Goal: Task Accomplishment & Management: Manage account settings

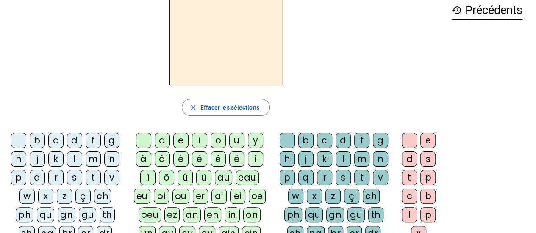
scroll to position [85, 0]
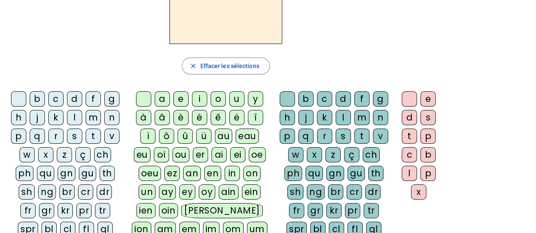
click at [69, 151] on div "z" at bounding box center [64, 154] width 15 height 15
click at [220, 99] on div "o" at bounding box center [218, 98] width 15 height 15
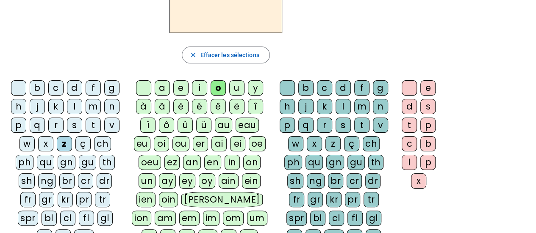
scroll to position [127, 0]
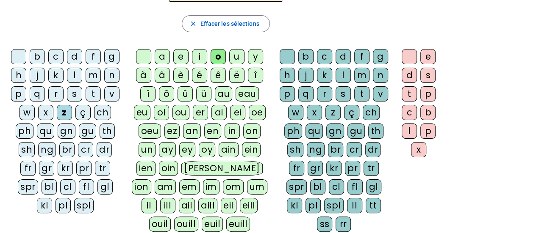
click at [430, 55] on div "e" at bounding box center [427, 56] width 15 height 15
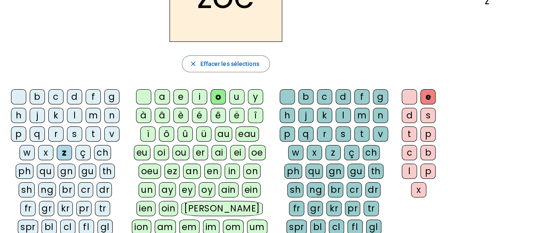
scroll to position [0, 0]
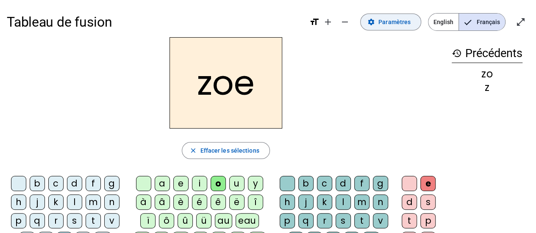
click at [396, 26] on span "Paramètres" at bounding box center [394, 22] width 32 height 10
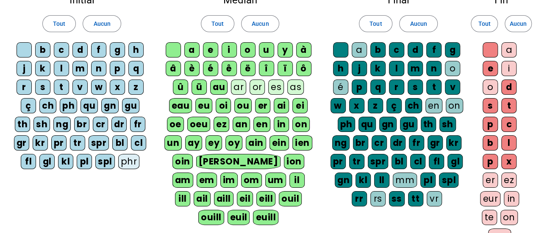
scroll to position [42, 0]
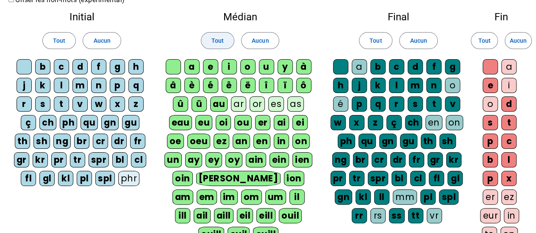
click at [219, 38] on span "Tout" at bounding box center [217, 41] width 12 height 10
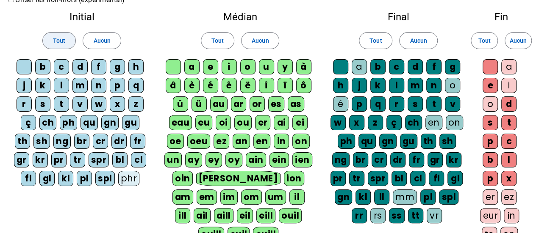
click at [53, 42] on span at bounding box center [59, 40] width 33 height 20
click at [379, 41] on span "Tout" at bounding box center [375, 41] width 12 height 10
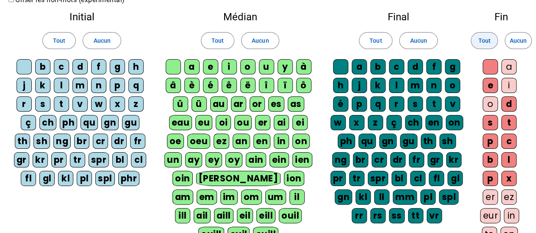
click at [487, 42] on span "Tout" at bounding box center [484, 41] width 12 height 10
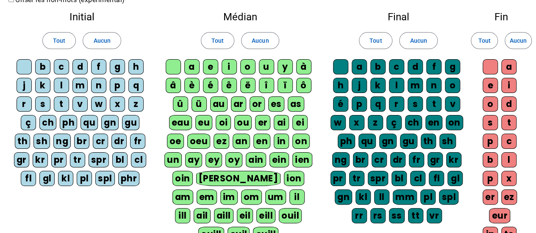
click at [206, 85] on div "é" at bounding box center [210, 85] width 15 height 15
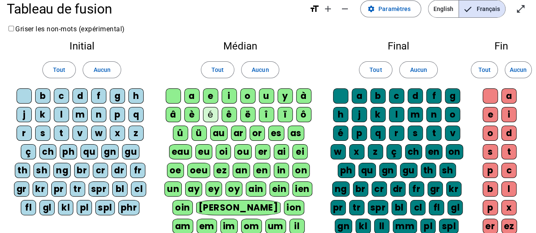
scroll to position [0, 0]
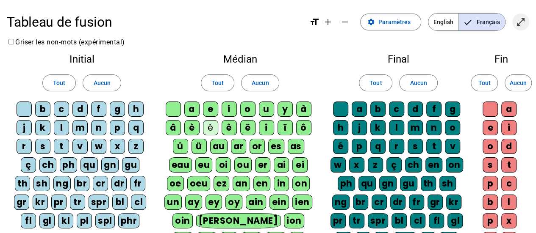
click at [521, 22] on mat-icon "open_in_full" at bounding box center [521, 22] width 10 height 10
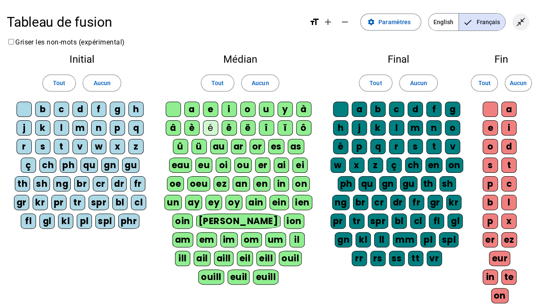
click at [526, 26] on span "Quitter le plein écran" at bounding box center [520, 22] width 20 height 20
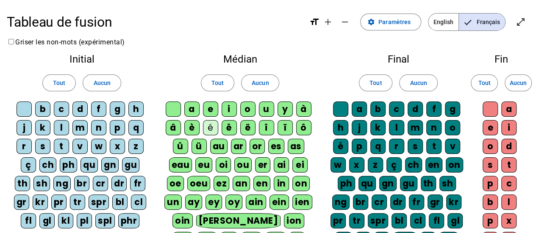
click at [209, 126] on div "é" at bounding box center [210, 127] width 15 height 15
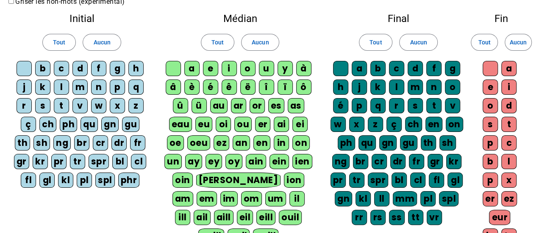
scroll to position [201, 0]
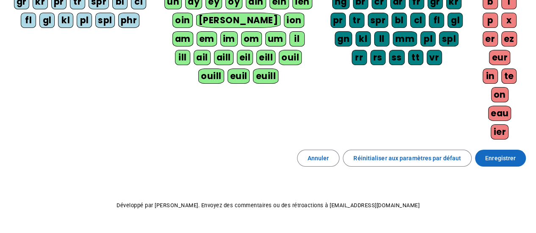
click at [496, 153] on span "Enregistrer" at bounding box center [500, 158] width 30 height 10
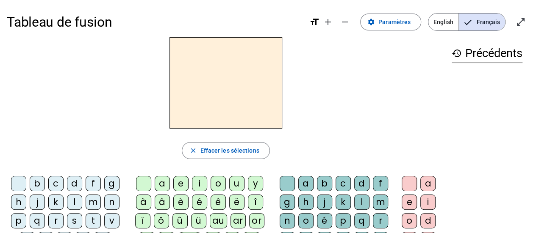
scroll to position [147, 0]
